Goal: Task Accomplishment & Management: Use online tool/utility

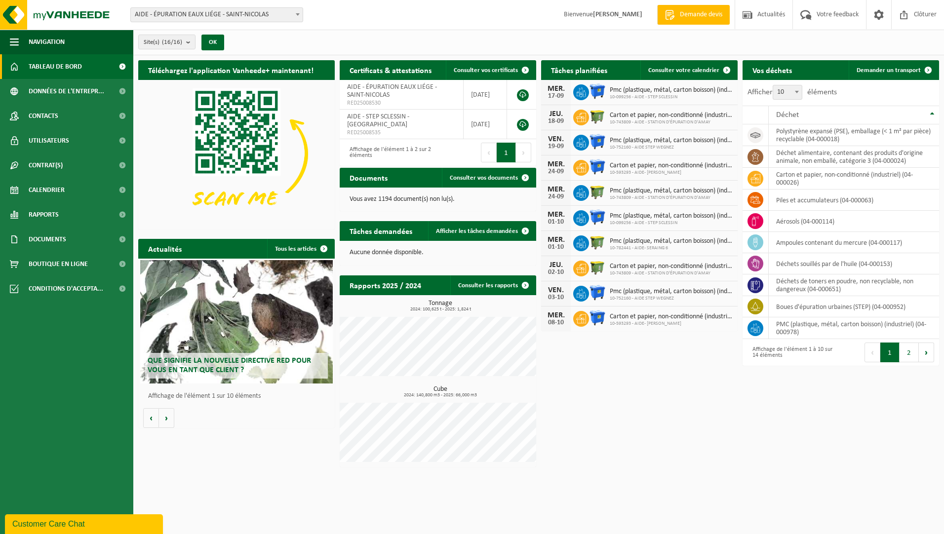
click at [297, 14] on b at bounding box center [298, 14] width 4 height 2
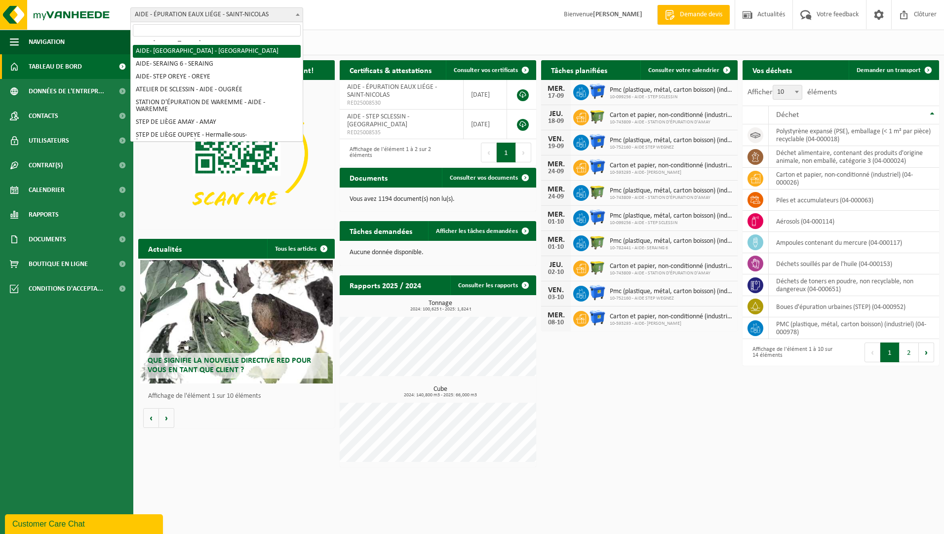
scroll to position [133, 0]
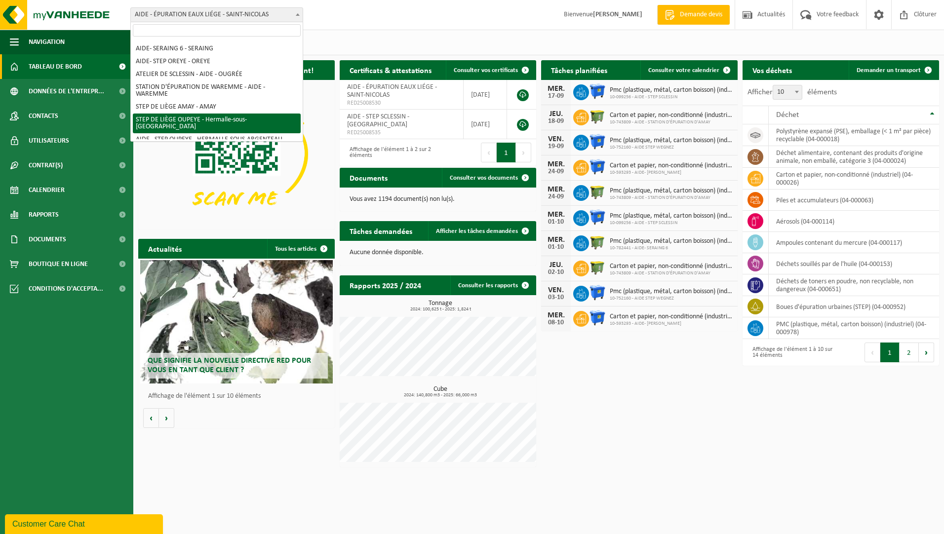
select select "6595"
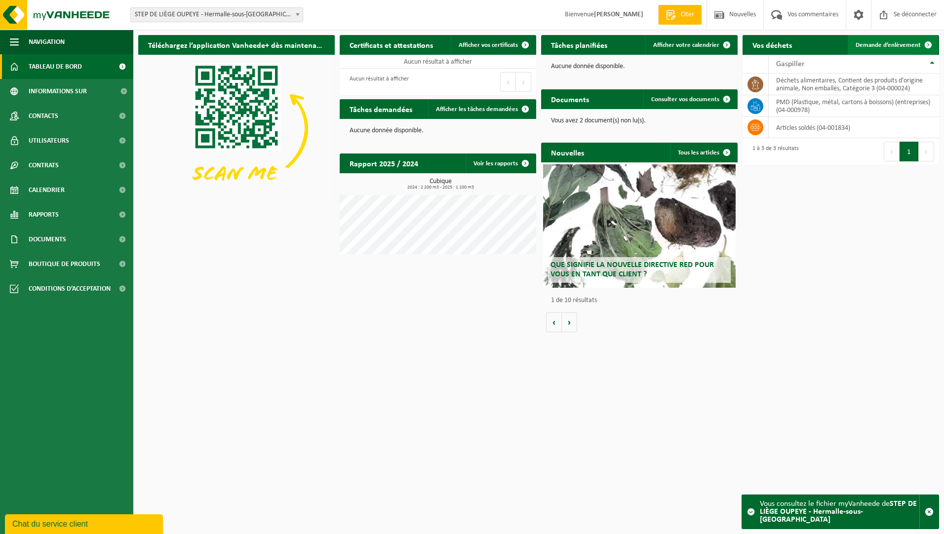
click at [881, 47] on span "Demande d’enlèvement" at bounding box center [888, 45] width 65 height 6
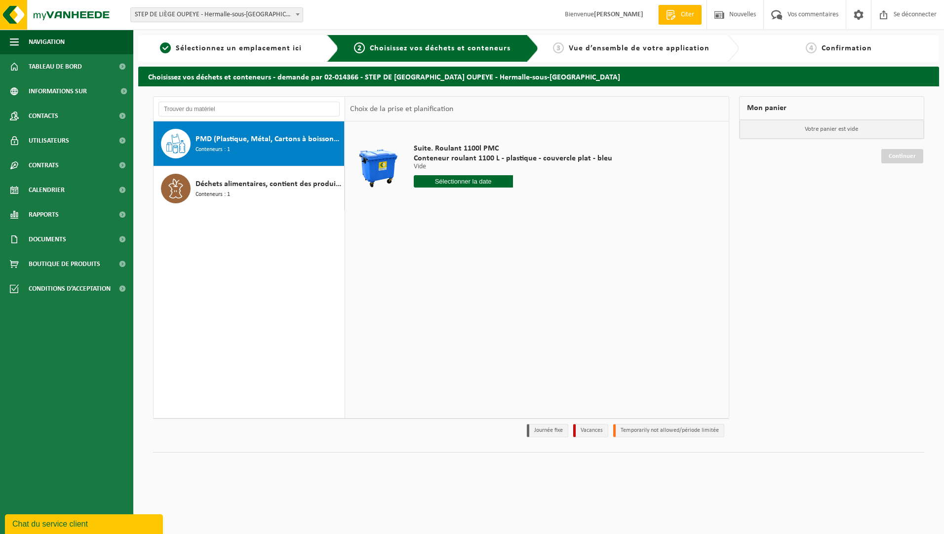
click at [455, 184] on input "text" at bounding box center [463, 181] width 99 height 12
click at [423, 285] on div "22" at bounding box center [424, 285] width 21 height 16
type input "Van 2025-09-22"
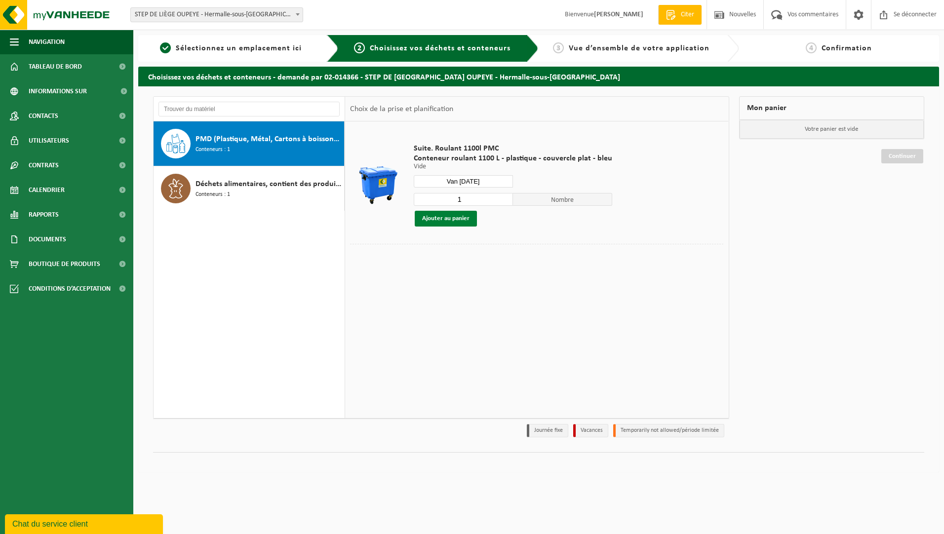
click at [453, 220] on button "Ajouter au panier" at bounding box center [446, 219] width 62 height 16
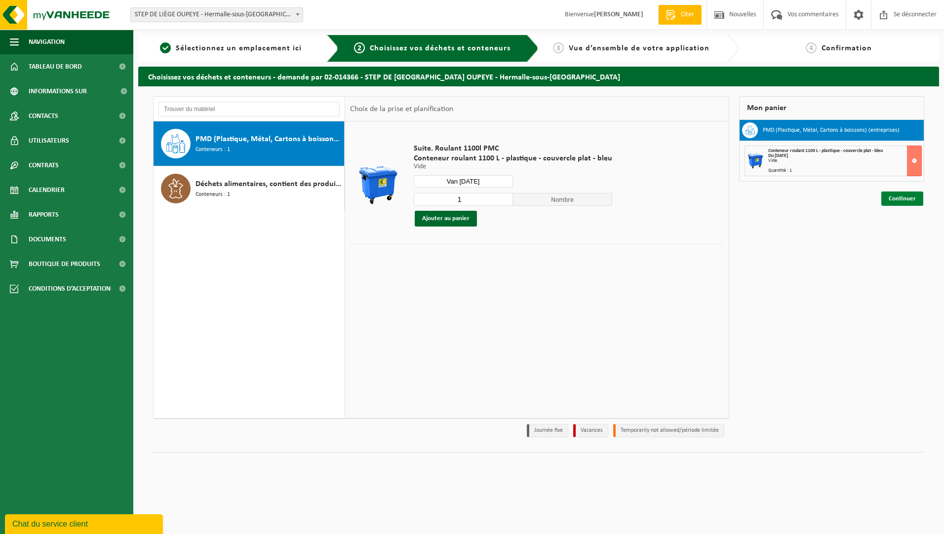
click at [906, 199] on link "Continuer" at bounding box center [903, 199] width 42 height 14
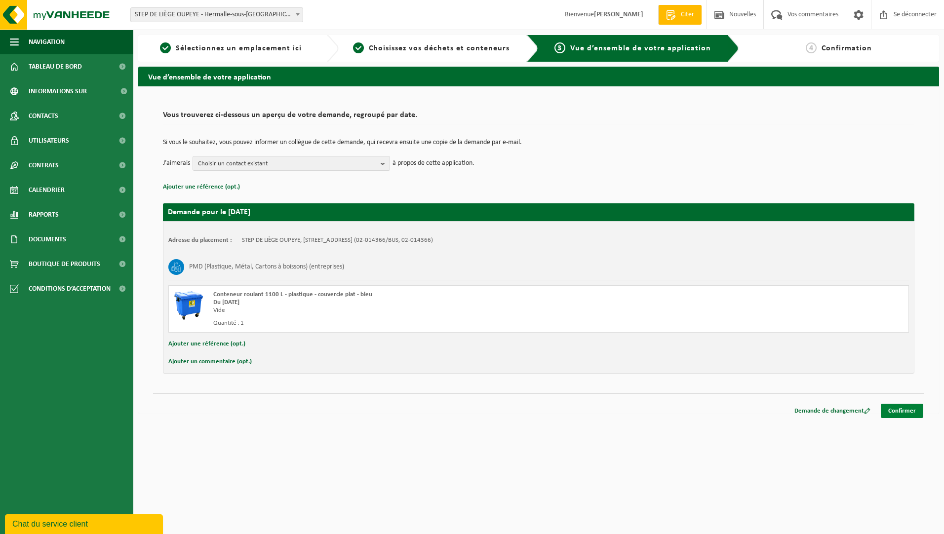
click at [898, 411] on link "Confirmer" at bounding box center [902, 411] width 42 height 14
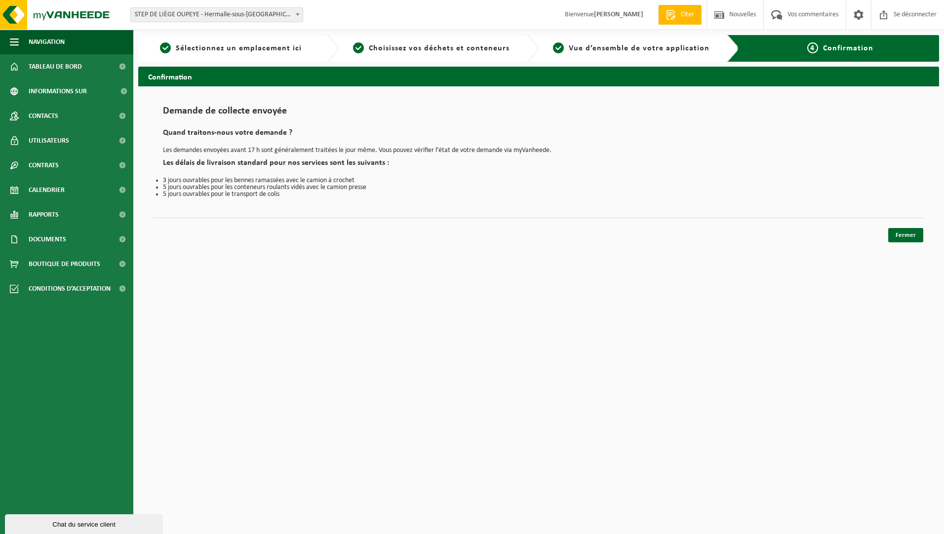
click at [297, 15] on b at bounding box center [298, 14] width 4 height 2
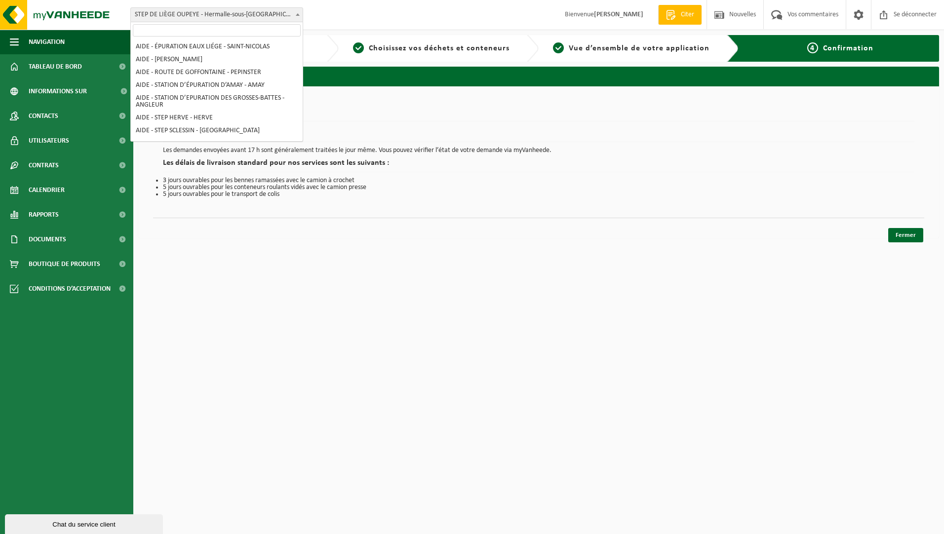
scroll to position [133, 0]
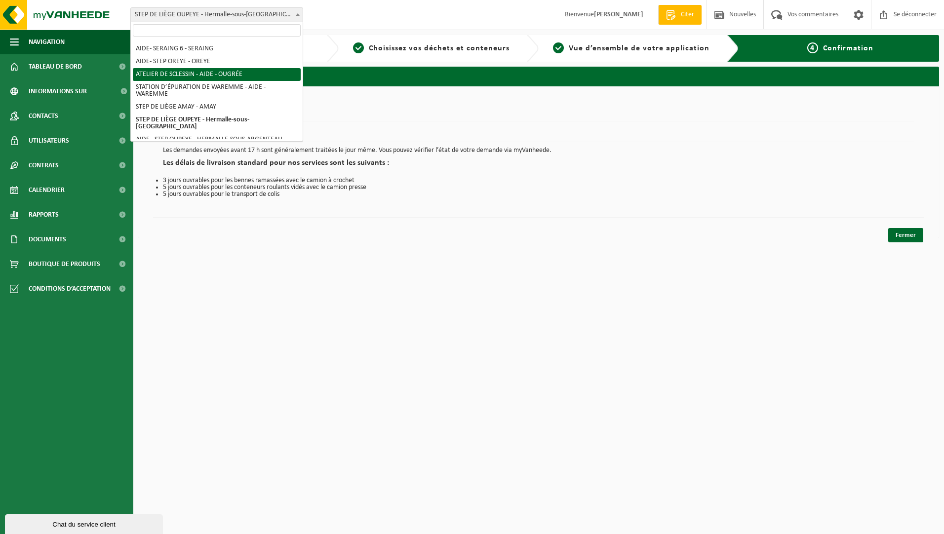
select select "7012"
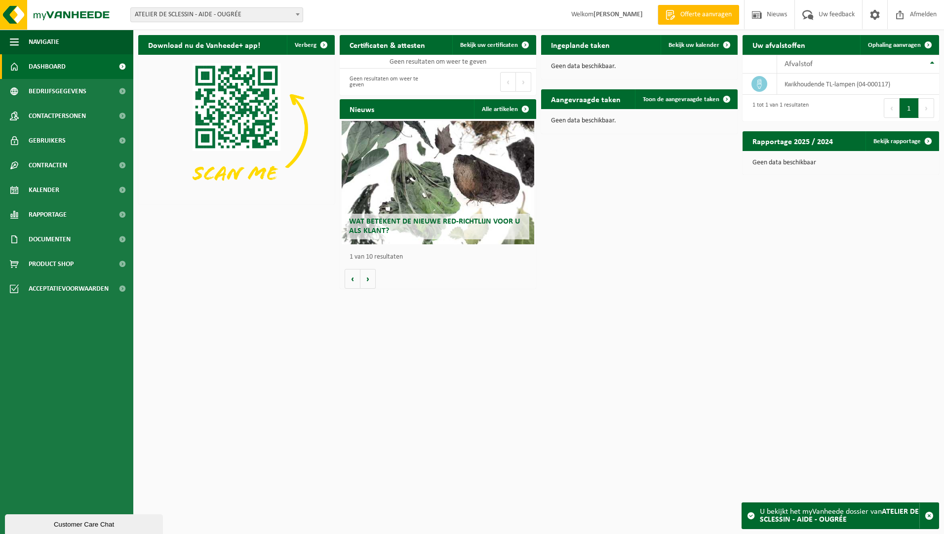
click at [61, 528] on div "Customer Care Chat" at bounding box center [83, 524] width 143 height 7
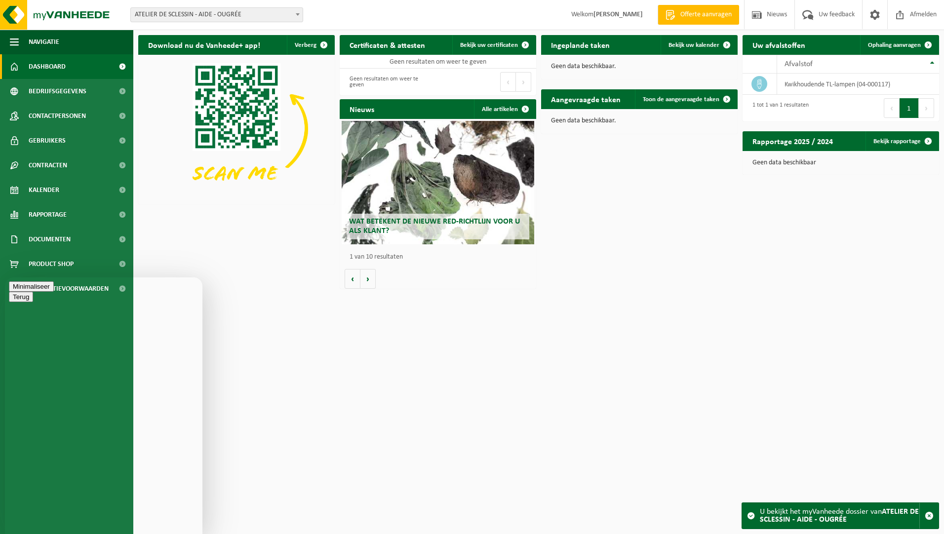
type textarea "Bonjour, Celà fait trois semaines que je vous ai demandé et ce à plusieurs repr…"
